Goal: Navigation & Orientation: Find specific page/section

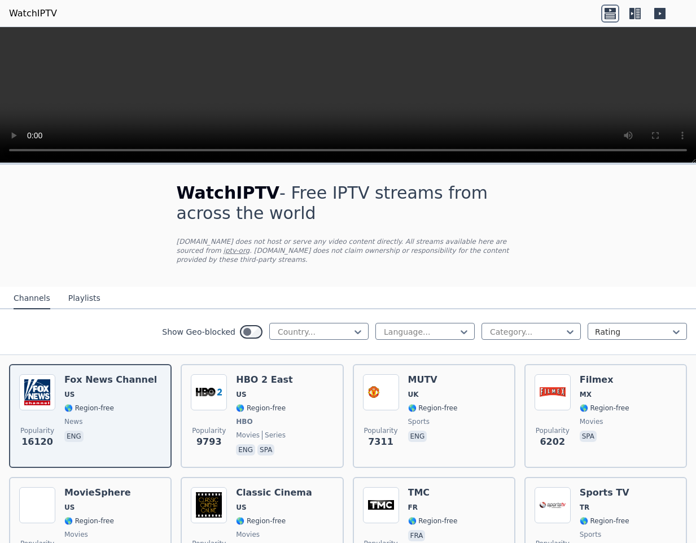
scroll to position [42, 0]
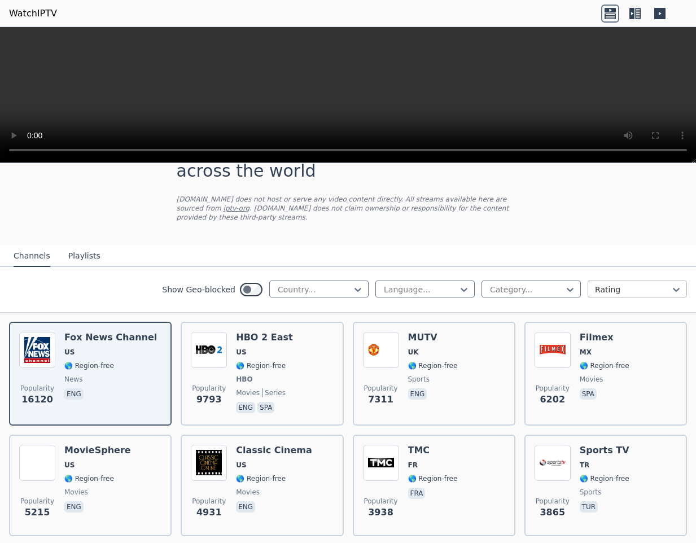
click at [616, 284] on div at bounding box center [633, 289] width 76 height 11
click at [620, 259] on nav "Channels Playlists" at bounding box center [348, 256] width 696 height 23
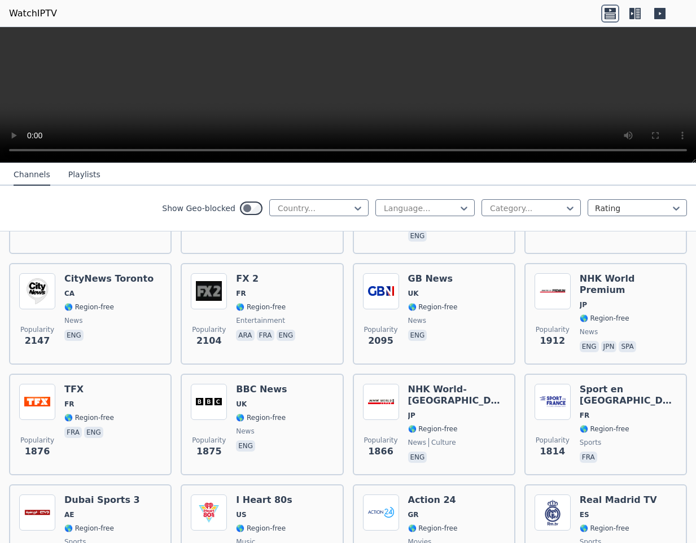
scroll to position [801, 0]
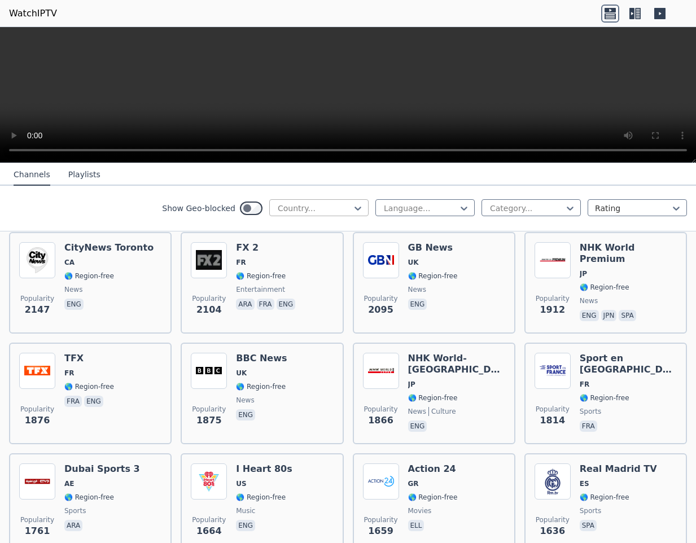
click at [328, 211] on div at bounding box center [315, 208] width 76 height 11
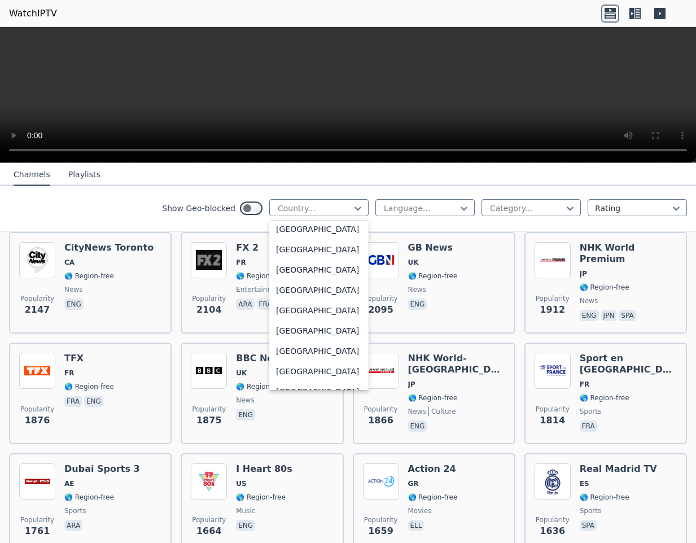
scroll to position [219, 0]
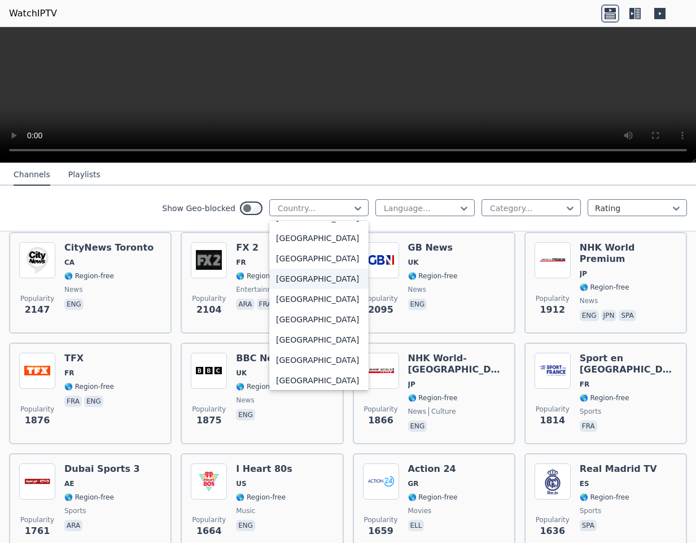
click at [85, 185] on button "Playlists" at bounding box center [84, 174] width 32 height 21
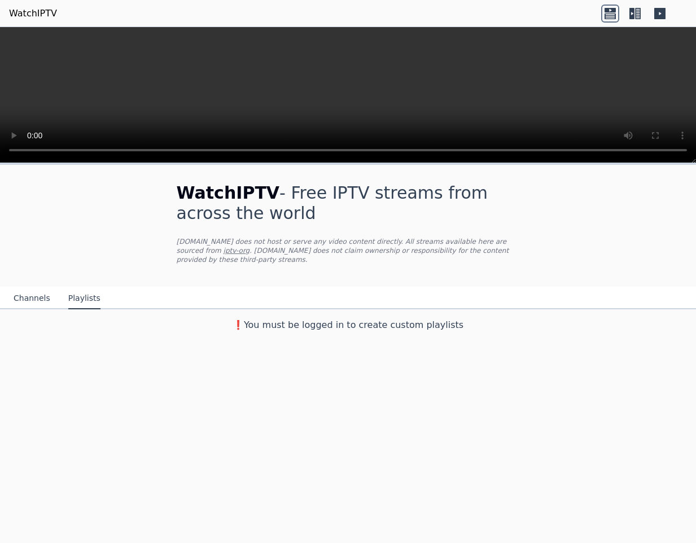
click at [30, 299] on button "Channels" at bounding box center [32, 298] width 37 height 21
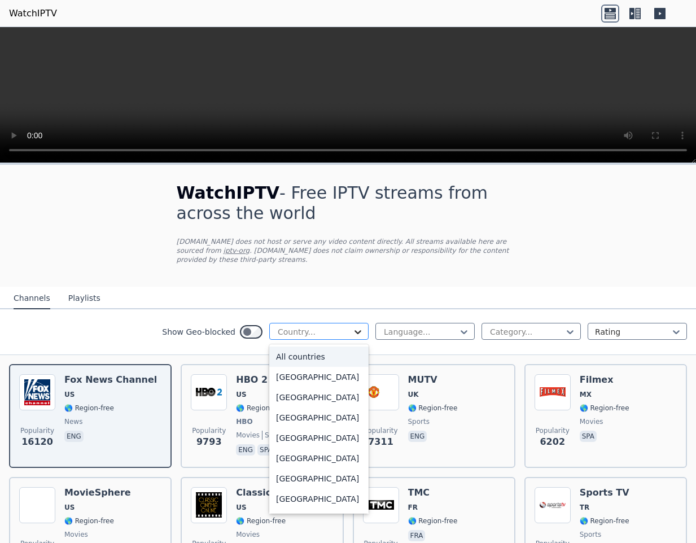
click at [352, 337] on icon at bounding box center [357, 331] width 11 height 11
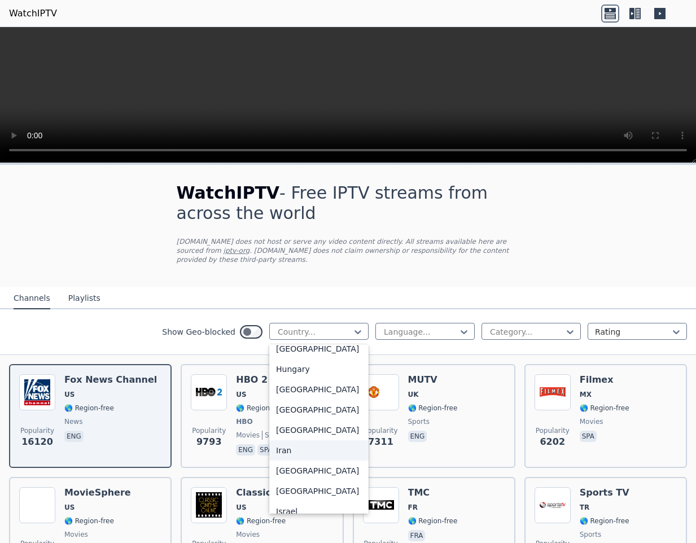
scroll to position [1858, 0]
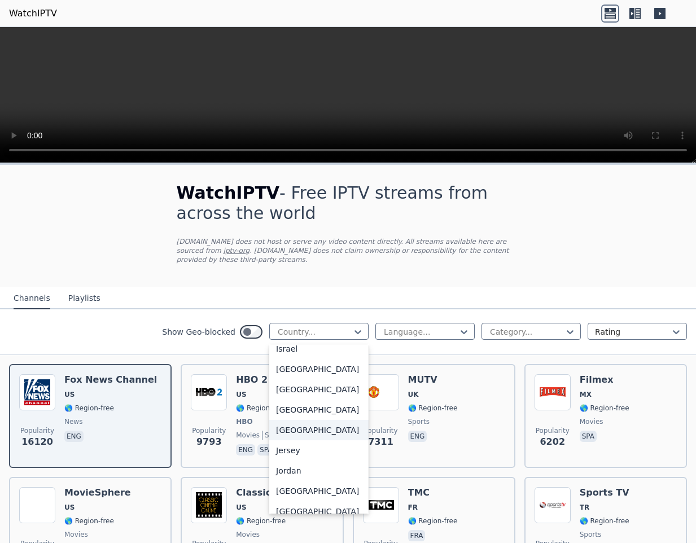
click at [285, 441] on div "[GEOGRAPHIC_DATA]" at bounding box center [318, 430] width 99 height 20
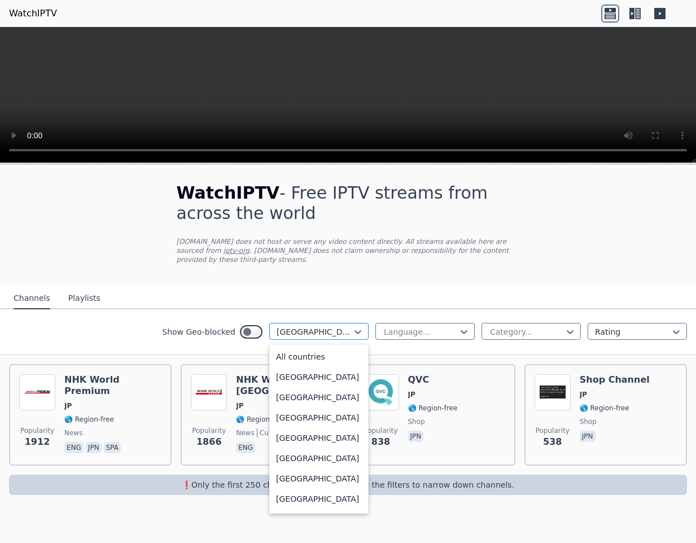
click at [338, 333] on div at bounding box center [315, 331] width 76 height 11
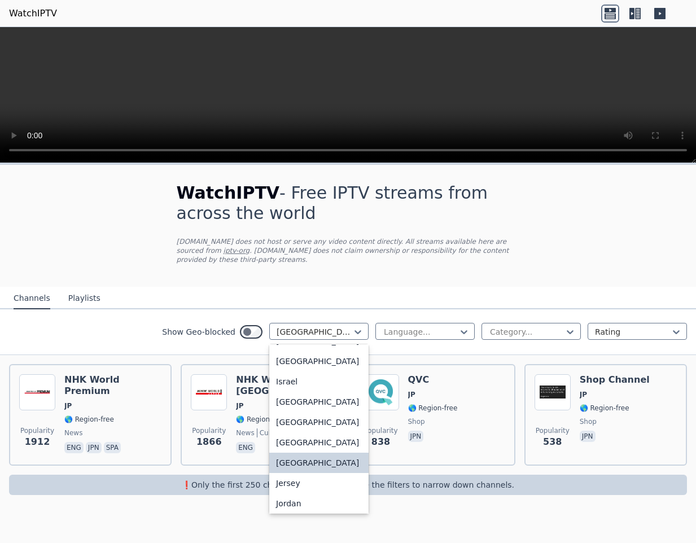
click at [324, 331] on div "Iran" at bounding box center [318, 321] width 99 height 20
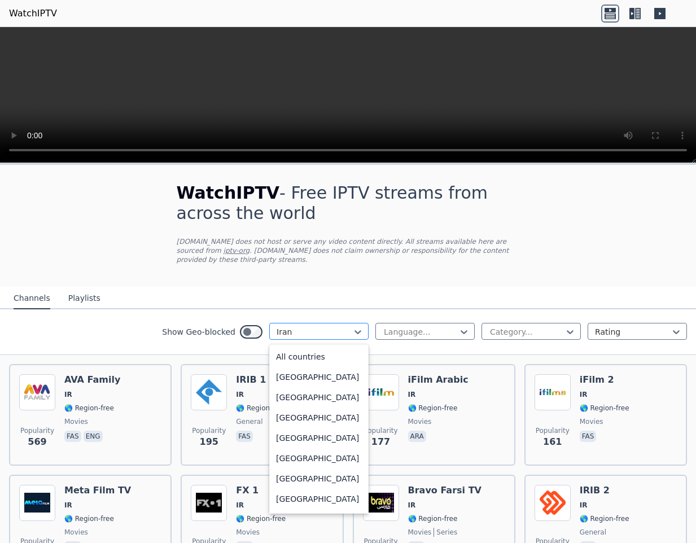
click at [323, 336] on div at bounding box center [315, 331] width 76 height 11
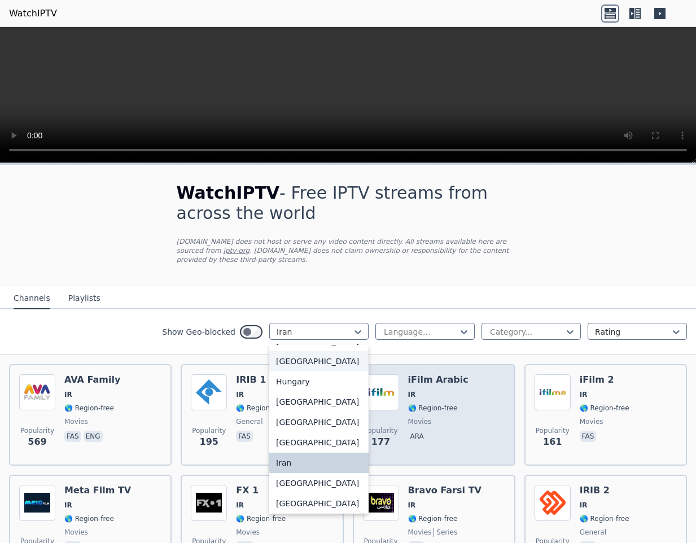
click at [363, 415] on div "Popularity 177" at bounding box center [381, 414] width 36 height 81
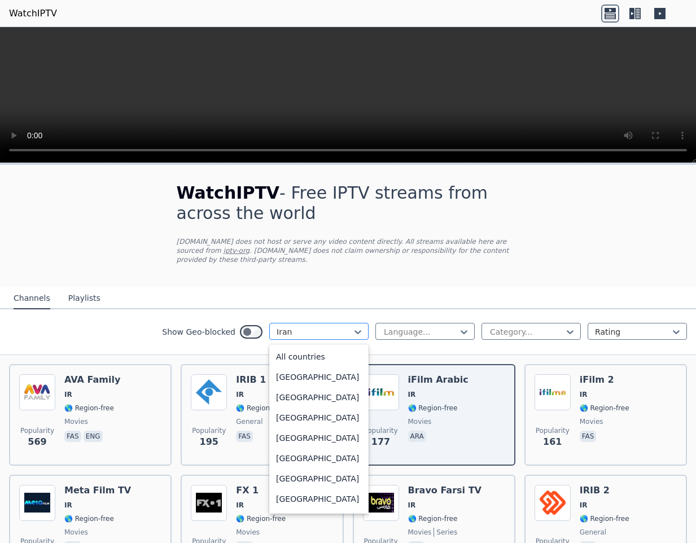
click at [307, 333] on div at bounding box center [315, 331] width 76 height 11
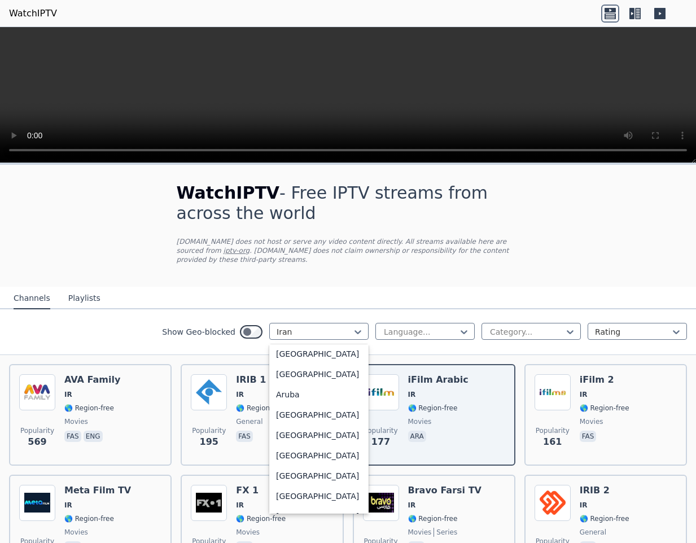
scroll to position [0, 0]
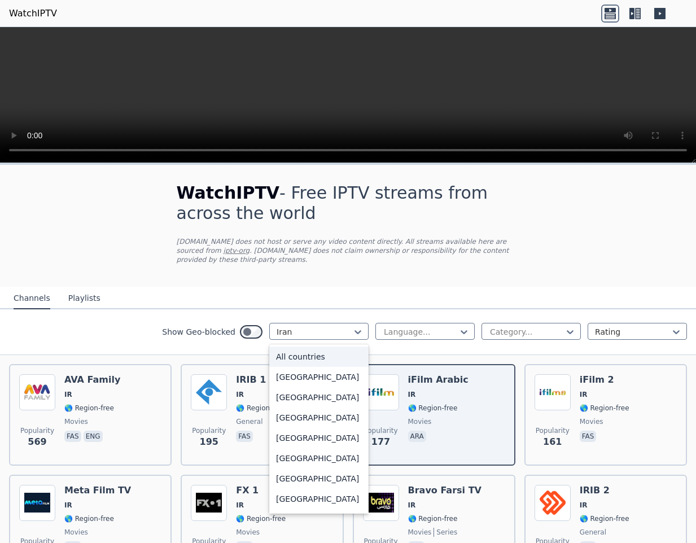
click at [321, 353] on div "All countries" at bounding box center [318, 357] width 99 height 20
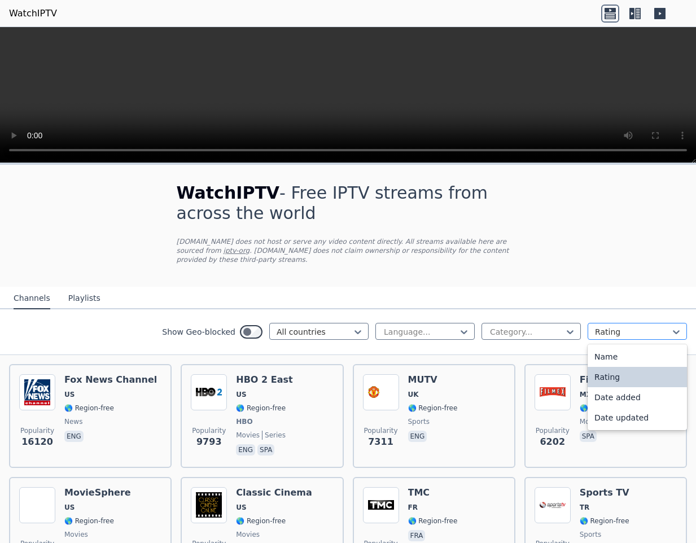
click at [634, 337] on div at bounding box center [633, 331] width 76 height 11
click at [621, 287] on nav "Channels Playlists" at bounding box center [348, 298] width 696 height 23
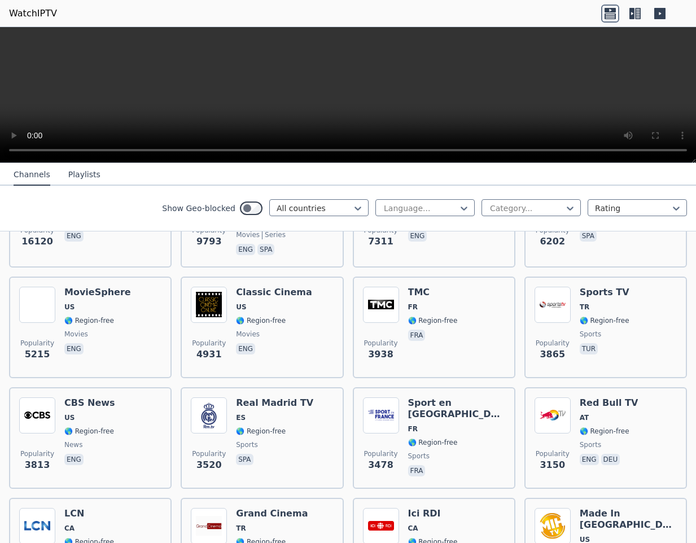
scroll to position [352, 0]
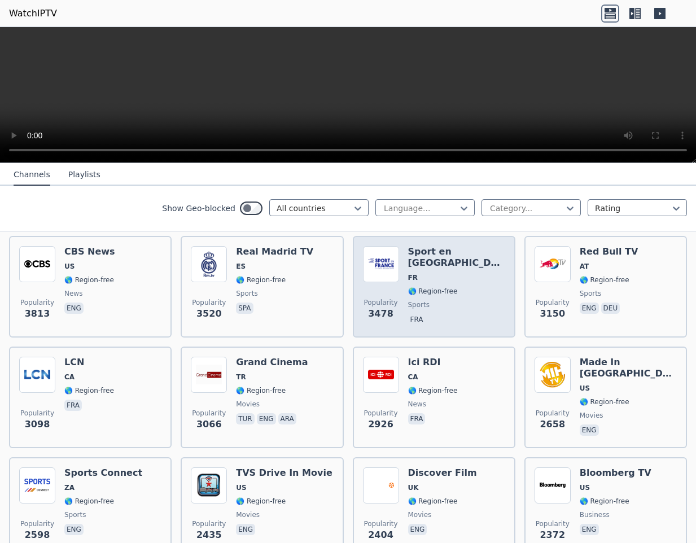
click at [444, 287] on span "🌎 Region-free" at bounding box center [433, 291] width 50 height 9
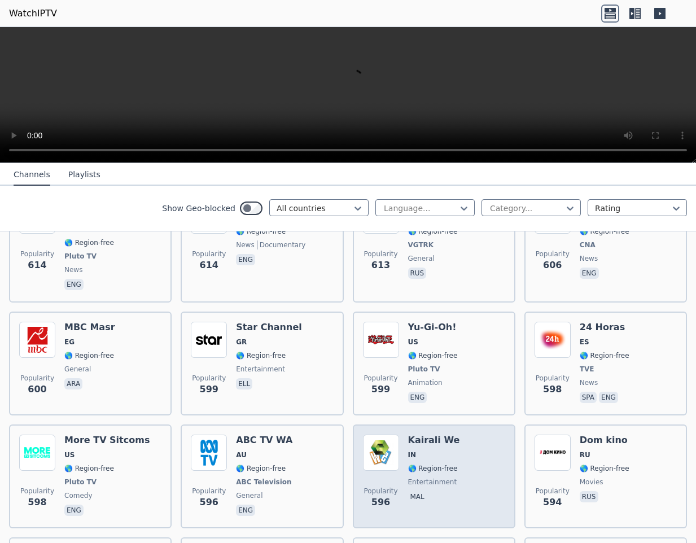
scroll to position [3876, 0]
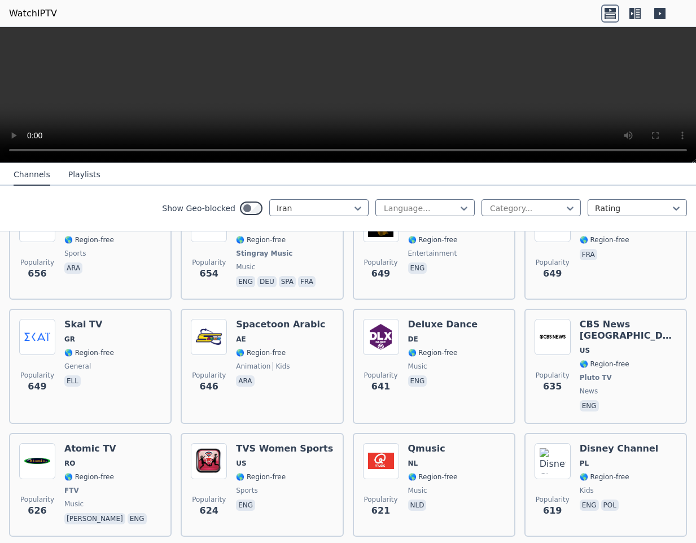
scroll to position [1187, 0]
